Goal: Transaction & Acquisition: Purchase product/service

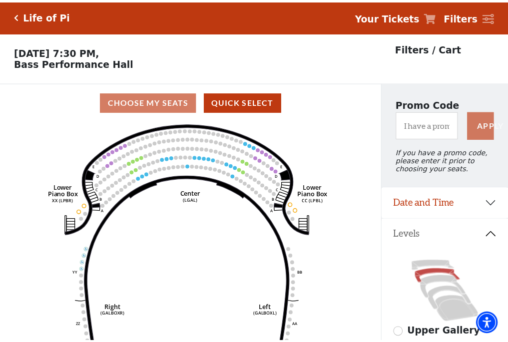
scroll to position [46, 0]
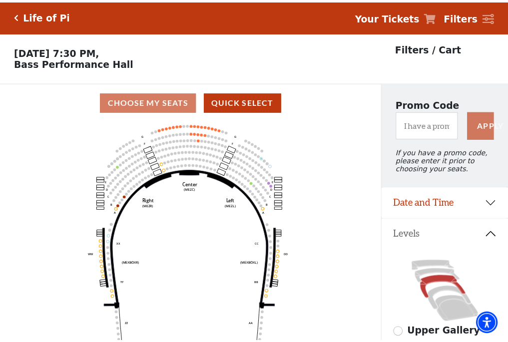
scroll to position [46, 0]
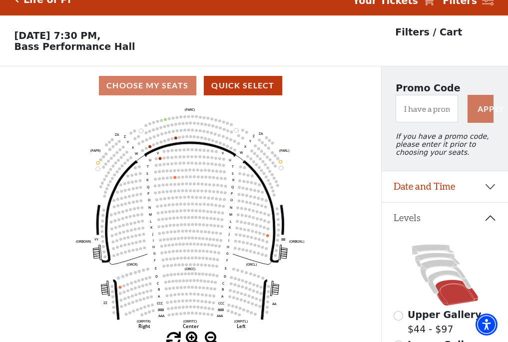
scroll to position [46, 0]
